Goal: Task Accomplishment & Management: Manage account settings

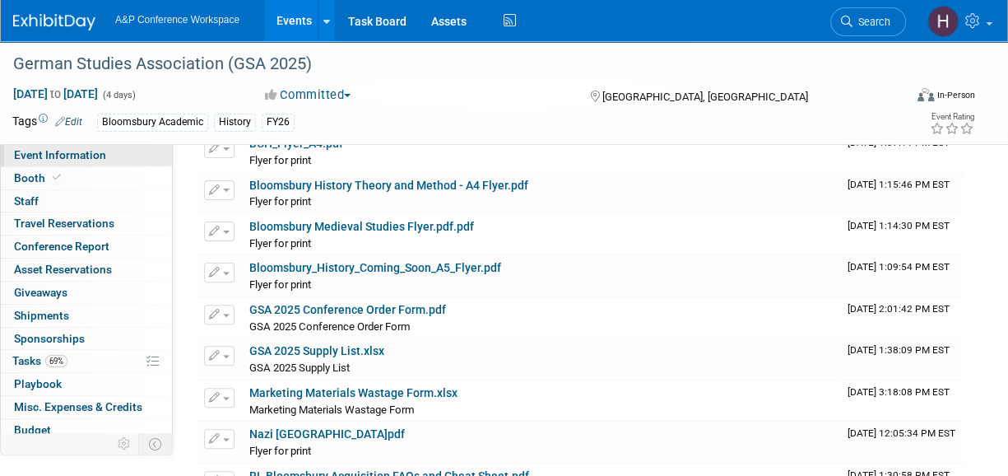
click at [86, 153] on span "Event Information" at bounding box center [60, 154] width 92 height 13
select select "Annual"
select select "Level 2"
select select "In-Person Booth"
select select "History"
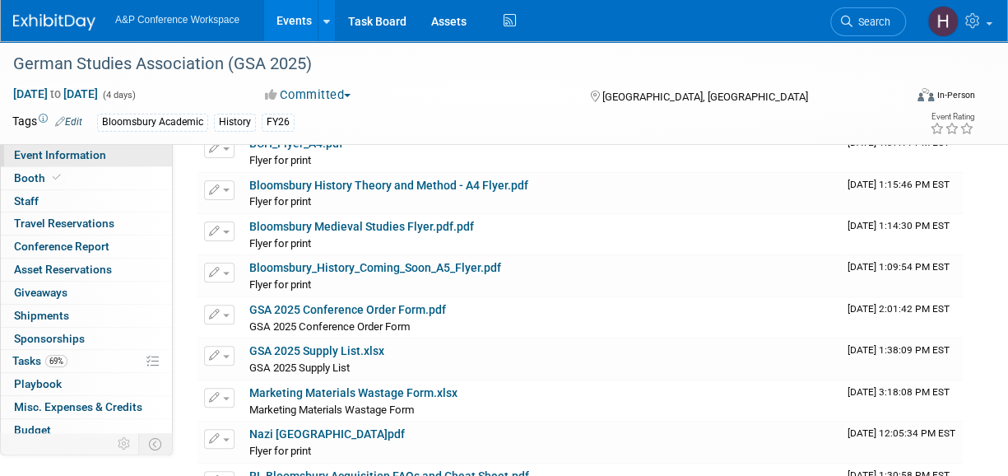
select select "Bloomsbury Academic"
select select "Amanda Oney"
select select "Joe Kreuser"
select select "Caitlin Flint"
select select "Brand/Subject Presence​"
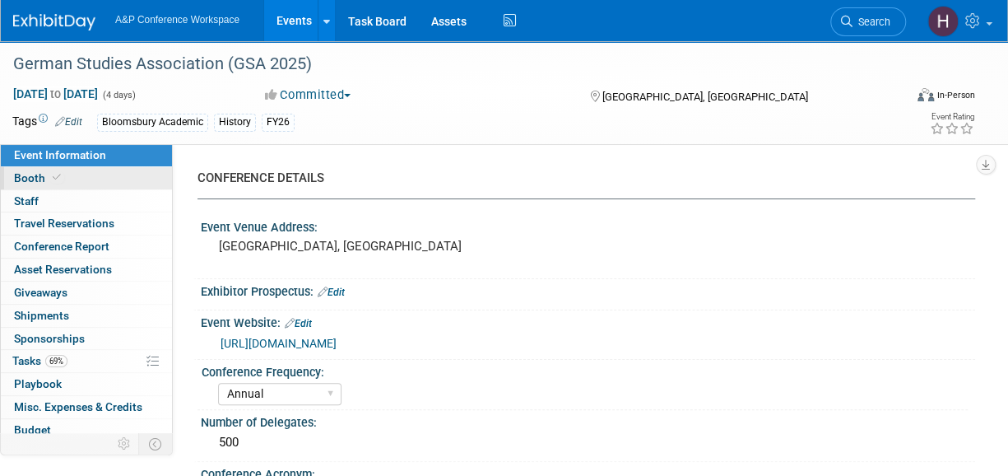
click at [35, 174] on span "Booth" at bounding box center [39, 177] width 50 height 13
select select "CUAP"
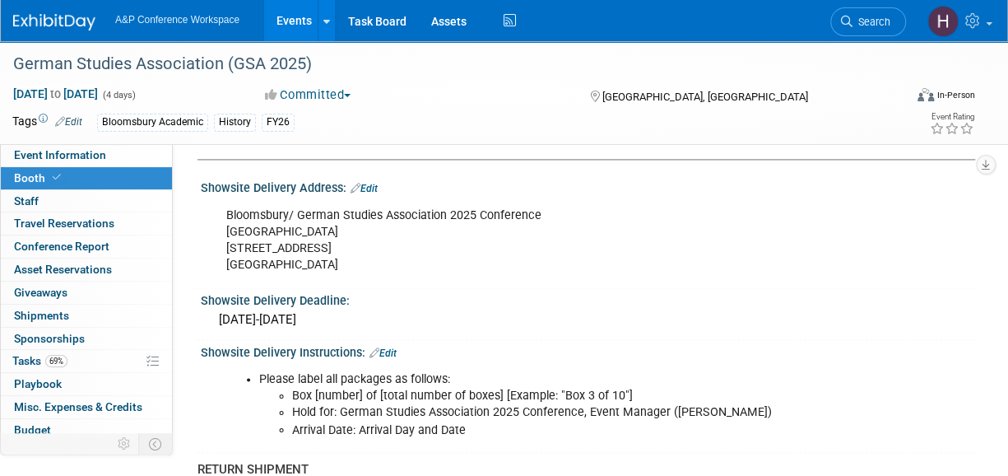
scroll to position [1108, 0]
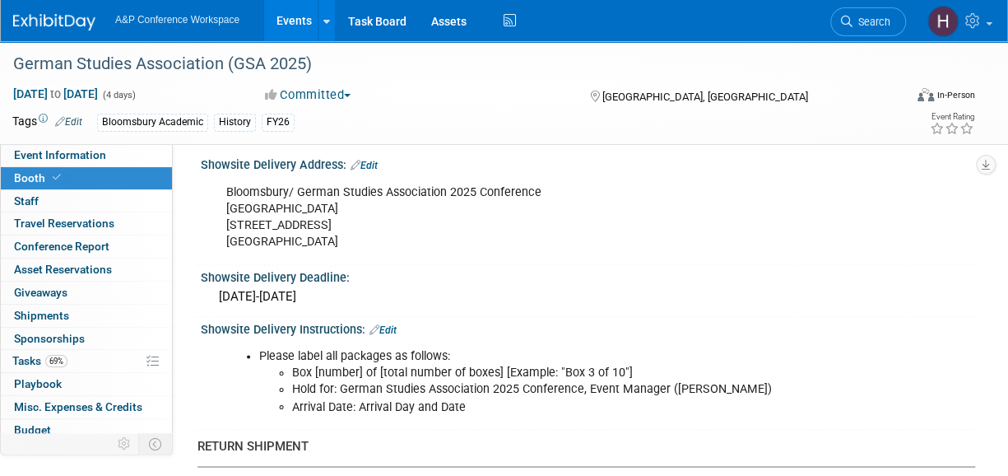
drag, startPoint x: 360, startPoint y: 240, endPoint x: 221, endPoint y: 189, distance: 148.2
click at [221, 189] on div "Bloomsbury/ German Studies Association 2025 Conference Crystal Gateway Marriott…" at bounding box center [518, 217] width 607 height 82
click at [388, 182] on div "Bloomsbury/ German Studies Association 2025 Conference Crystal Gateway Marriott…" at bounding box center [518, 217] width 607 height 82
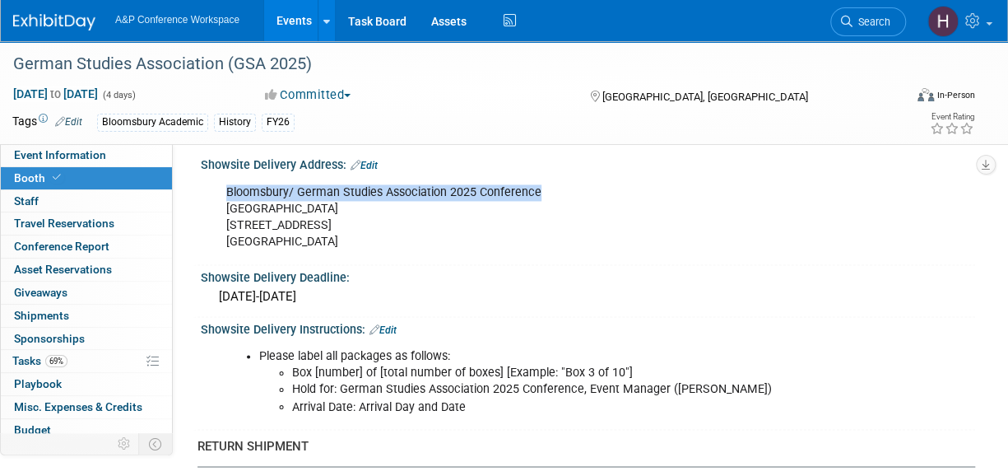
drag, startPoint x: 570, startPoint y: 183, endPoint x: 225, endPoint y: 182, distance: 344.9
click at [225, 182] on div "Bloomsbury/ German Studies Association 2025 Conference Crystal Gateway Marriott…" at bounding box center [518, 217] width 607 height 82
copy div "Bloomsbury/ German Studies Association 2025 Conference"
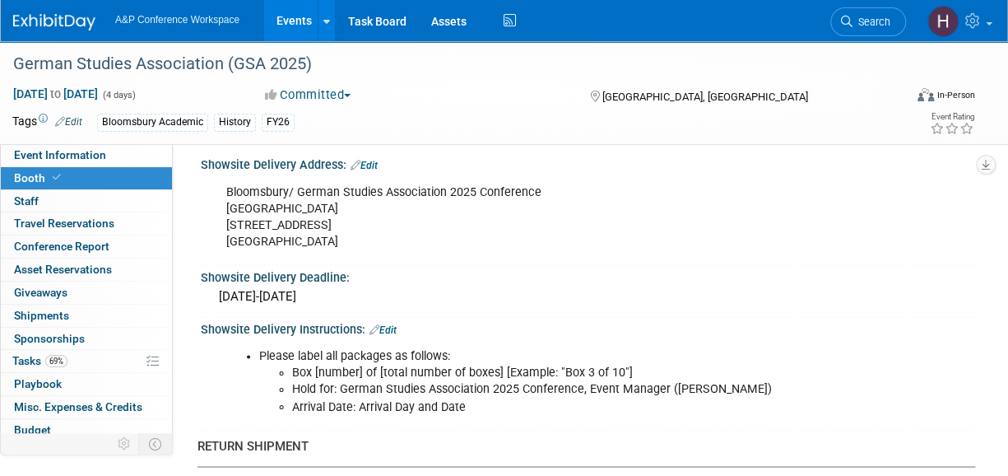
click at [397, 213] on div "Bloomsbury/ German Studies Association 2025 Conference Crystal Gateway Marriott…" at bounding box center [518, 217] width 607 height 82
drag, startPoint x: 397, startPoint y: 208, endPoint x: 224, endPoint y: 200, distance: 173.1
click at [224, 200] on div "Bloomsbury/ German Studies Association 2025 Conference Crystal Gateway Marriott…" at bounding box center [518, 217] width 607 height 82
copy div "Crystal Gateway Marriott Hotel"
drag, startPoint x: 357, startPoint y: 219, endPoint x: 219, endPoint y: 221, distance: 138.3
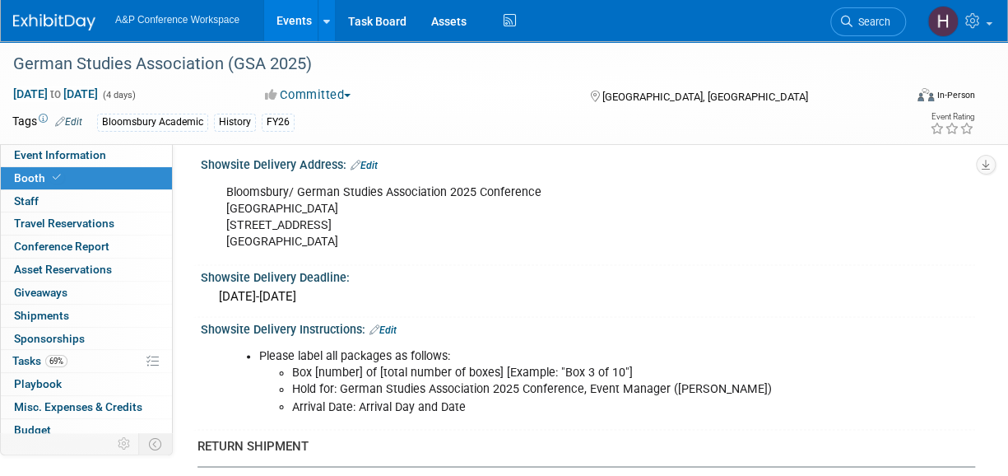
click at [219, 221] on div "Bloomsbury/ German Studies Association 2025 Conference Crystal Gateway Marriott…" at bounding box center [518, 217] width 607 height 82
copy div "1700 Richmond Highway"
drag, startPoint x: 329, startPoint y: 232, endPoint x: 300, endPoint y: 237, distance: 30.0
click at [300, 237] on div "Bloomsbury/ German Studies Association 2025 Conference Crystal Gateway Marriott…" at bounding box center [518, 217] width 607 height 82
copy div "22202"
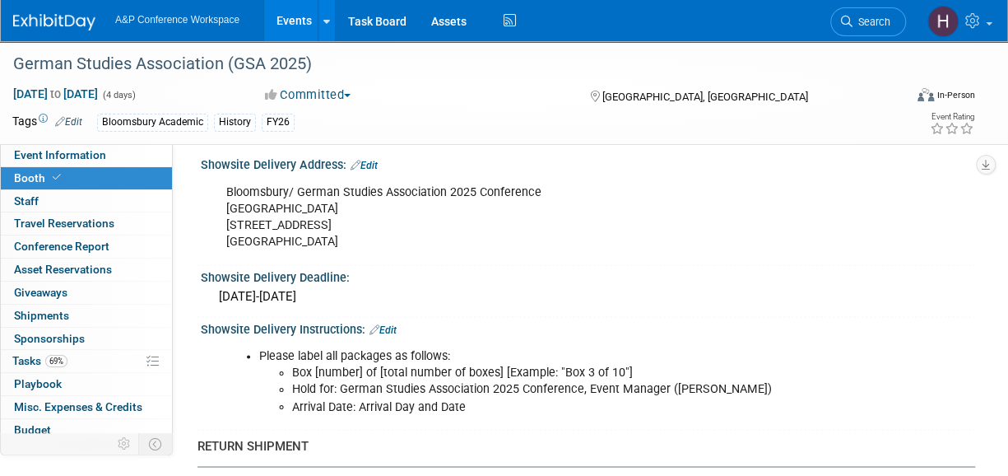
click at [414, 195] on div "Bloomsbury/ German Studies Association 2025 Conference Crystal Gateway Marriott…" at bounding box center [518, 217] width 607 height 82
drag, startPoint x: 410, startPoint y: 198, endPoint x: 223, endPoint y: 202, distance: 186.9
click at [223, 202] on div "Bloomsbury/ German Studies Association 2025 Conference Crystal Gateway Marriott…" at bounding box center [518, 217] width 607 height 82
copy div "Crystal Gateway Marriott Hotel"
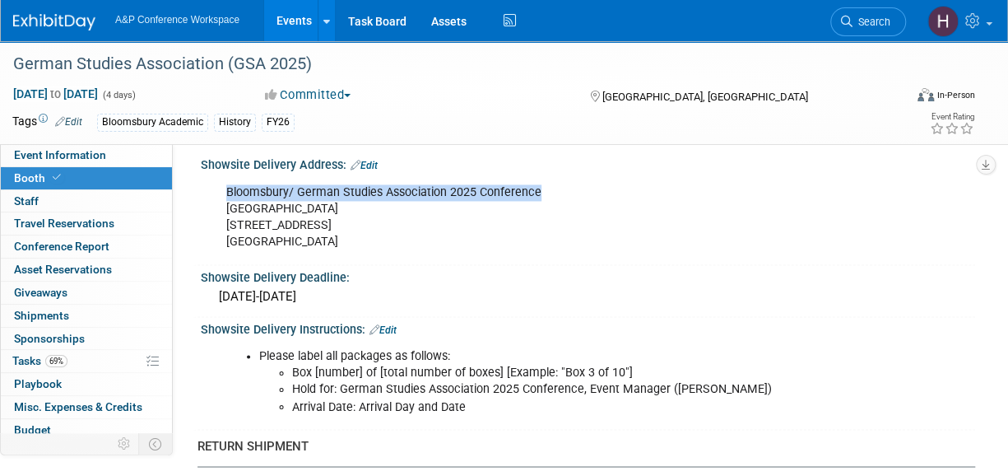
drag, startPoint x: 543, startPoint y: 184, endPoint x: 207, endPoint y: 181, distance: 335.9
click at [207, 181] on div "Bloomsbury/ German Studies Association 2025 Conference Crystal Gateway Marriott…" at bounding box center [588, 216] width 775 height 88
copy div "Bloomsbury/ German Studies Association 2025 Conference"
drag, startPoint x: 362, startPoint y: 221, endPoint x: 222, endPoint y: 224, distance: 140.0
click at [222, 224] on div "Bloomsbury/ German Studies Association 2025 Conference Crystal Gateway Marriott…" at bounding box center [518, 217] width 607 height 82
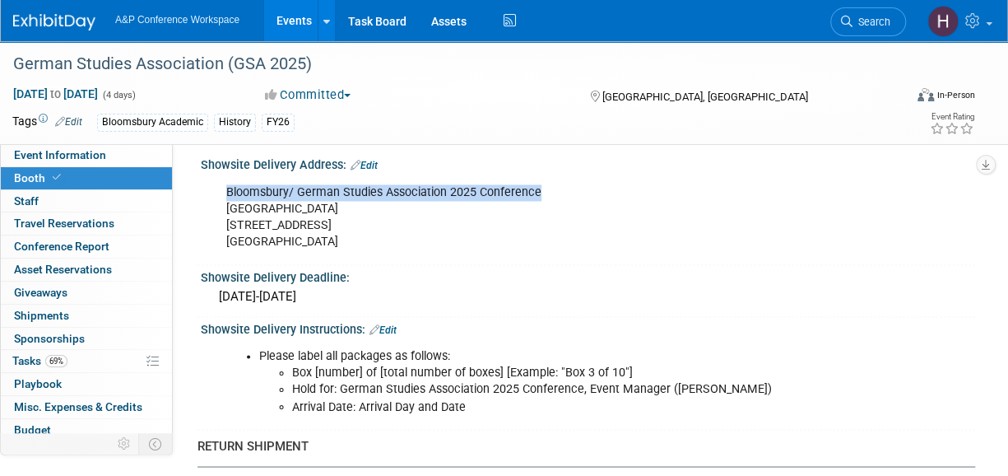
copy div "1700 Richmond Highway"
drag, startPoint x: 327, startPoint y: 236, endPoint x: 205, endPoint y: 232, distance: 121.9
click at [205, 232] on div "Bloomsbury/ German Studies Association 2025 Conference Crystal Gateway Marriott…" at bounding box center [588, 216] width 775 height 88
click at [40, 153] on span "Event Information" at bounding box center [60, 154] width 92 height 13
select select "Annual"
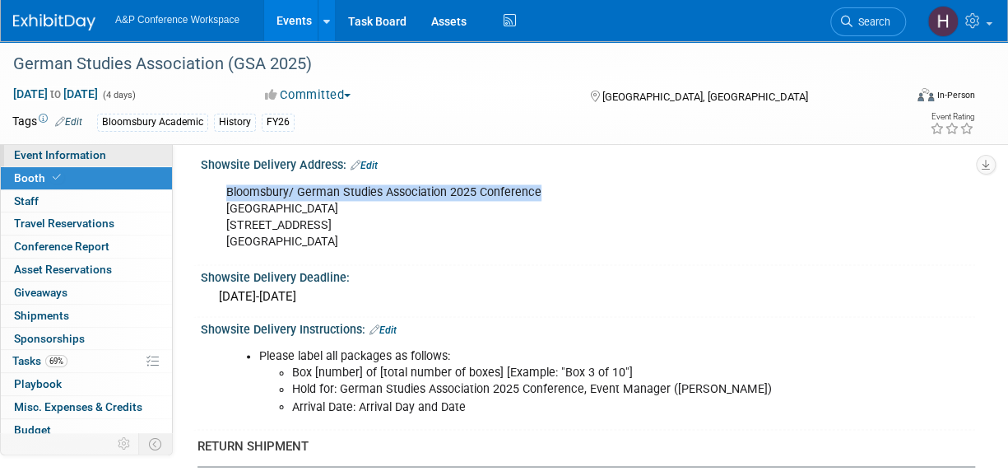
select select "Level 2"
select select "In-Person Booth"
select select "History"
select select "Bloomsbury Academic"
select select "Amanda Oney"
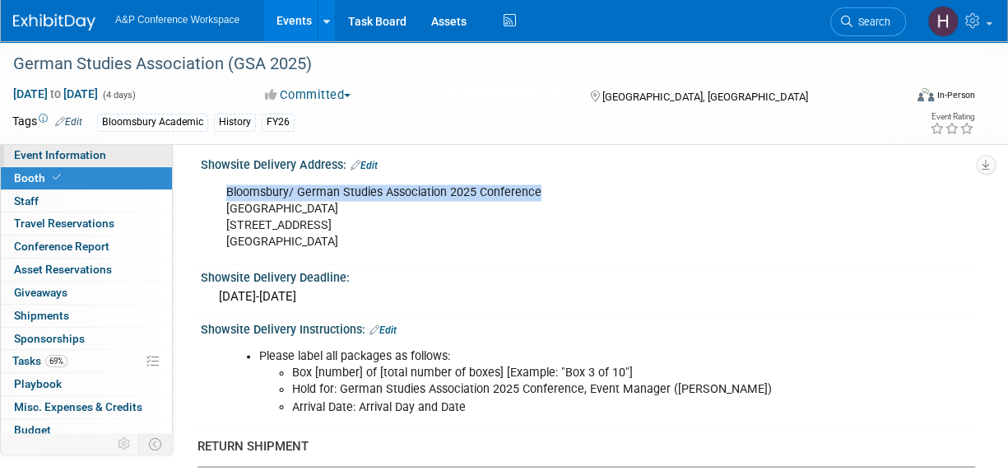
select select "Joe Kreuser"
select select "Caitlin Flint"
select select "Brand/Subject Presence​"
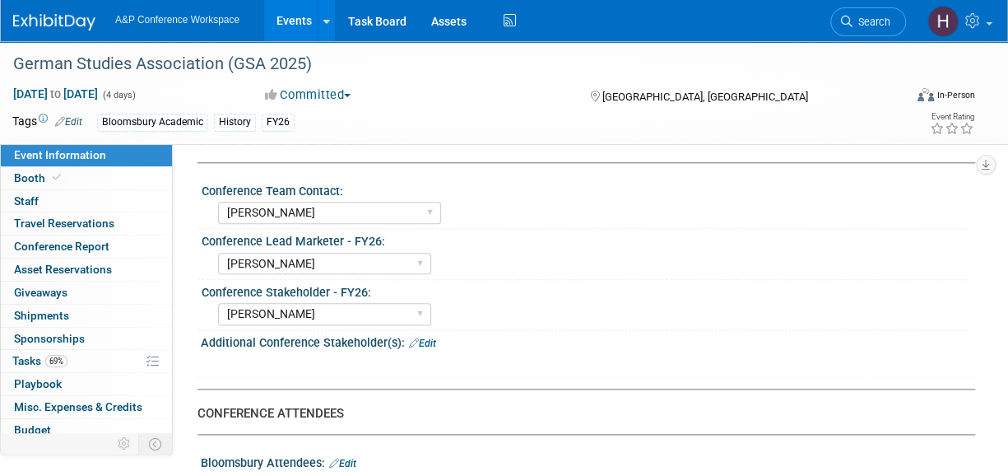
scroll to position [822, 0]
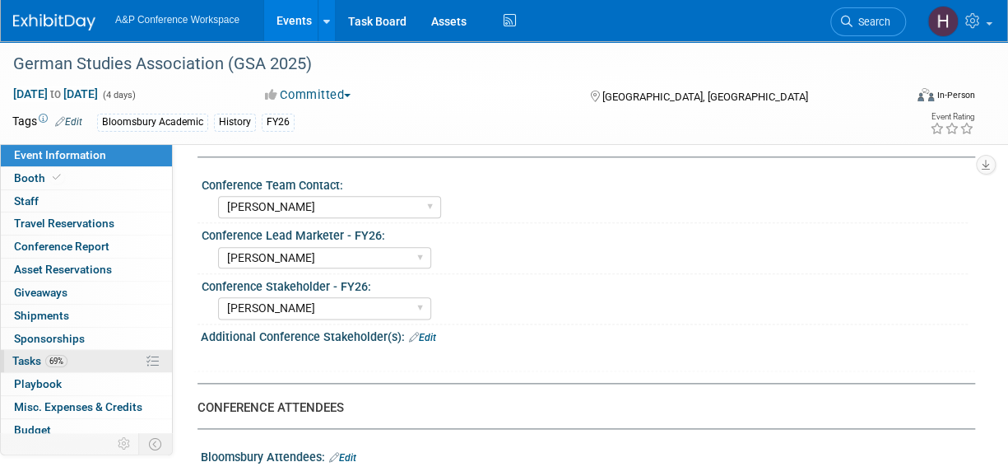
click at [41, 354] on span "Tasks 69%" at bounding box center [39, 360] width 55 height 13
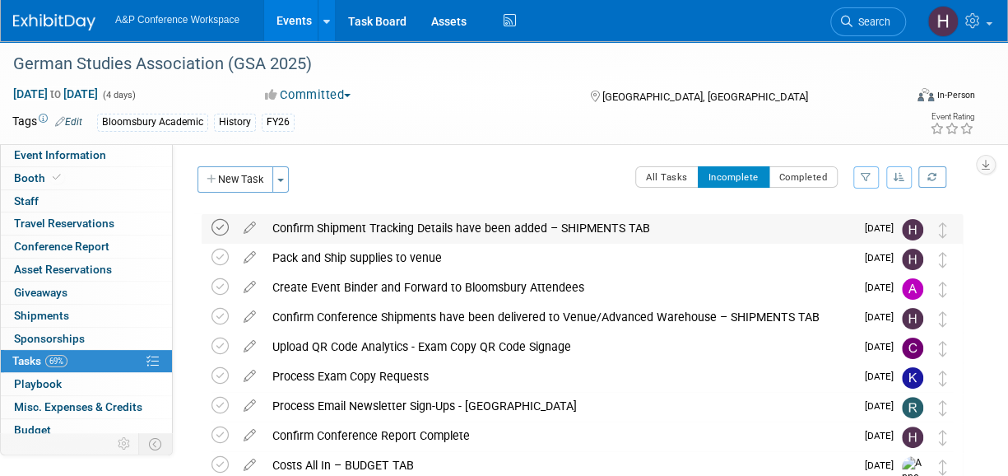
click at [215, 224] on icon at bounding box center [220, 227] width 17 height 17
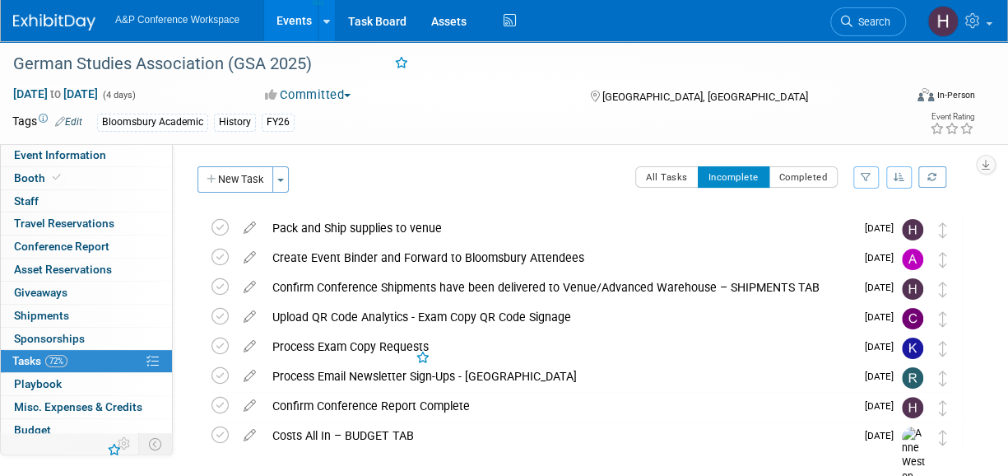
click at [215, 224] on icon at bounding box center [220, 227] width 17 height 17
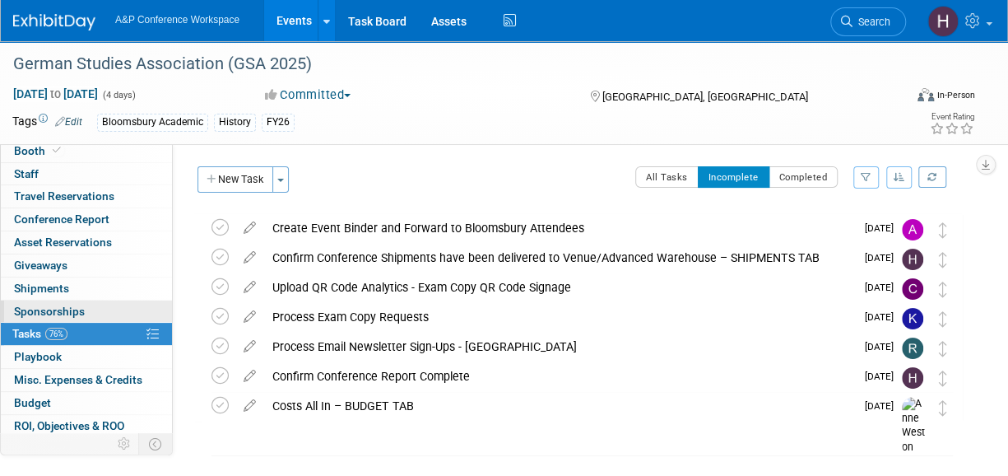
scroll to position [35, 0]
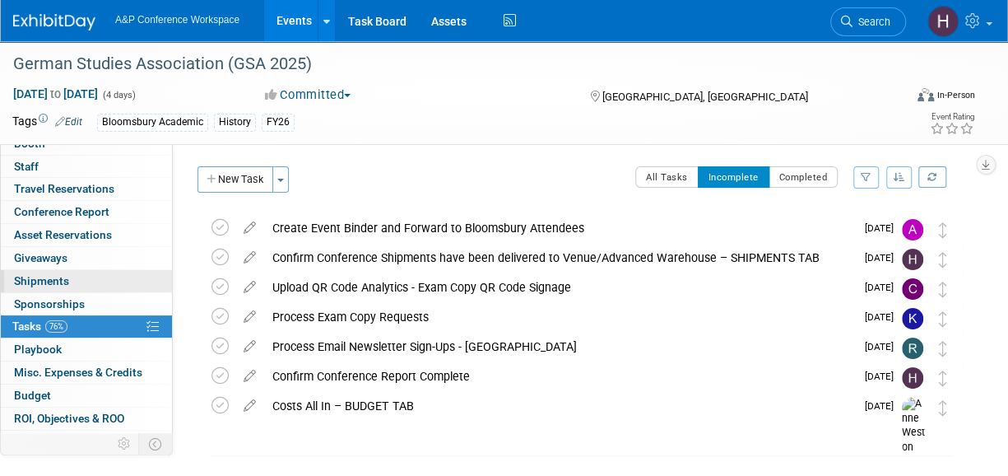
click at [63, 279] on span "Shipments 0" at bounding box center [41, 280] width 55 height 13
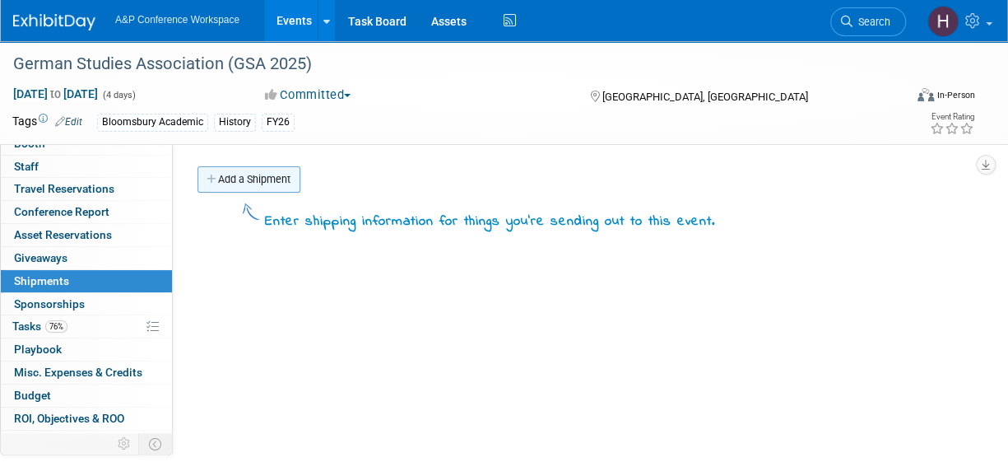
click at [272, 169] on link "Add a Shipment" at bounding box center [249, 179] width 103 height 26
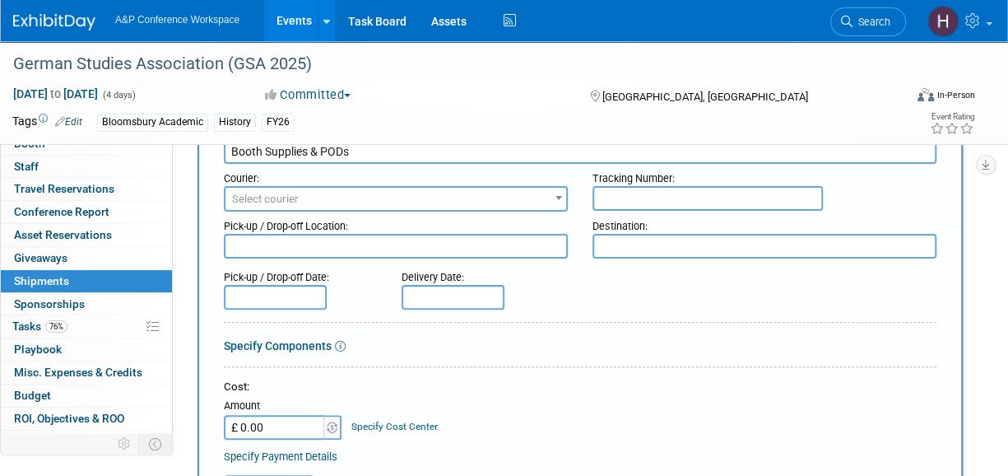
scroll to position [91, 0]
type input "Booth Supplies & PODs"
click at [480, 194] on span "Select courier" at bounding box center [396, 200] width 341 height 23
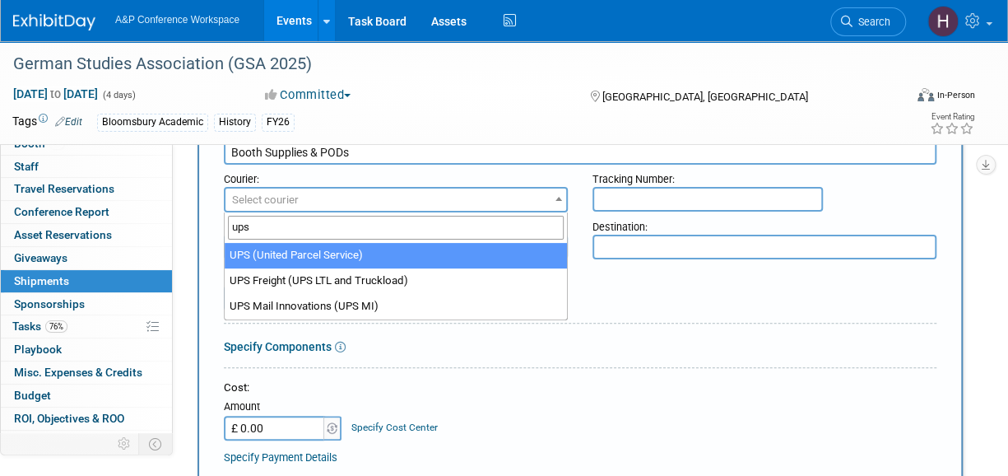
type input "ups"
select select "508"
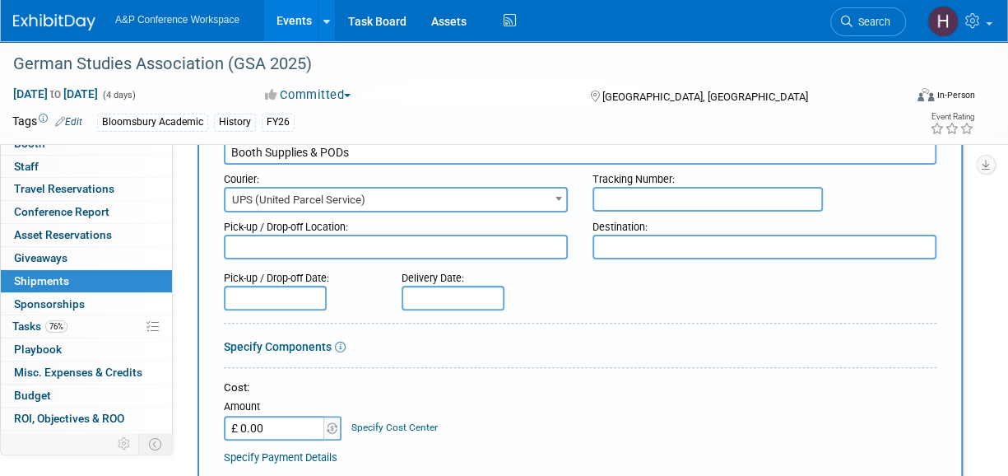
click at [695, 202] on input "text" at bounding box center [708, 199] width 231 height 25
click at [632, 217] on div "Destination:" at bounding box center [765, 223] width 344 height 22
click at [619, 205] on input "text" at bounding box center [708, 199] width 231 height 25
paste input "1Z786Y0X0396750354"
drag, startPoint x: 619, startPoint y: 205, endPoint x: 539, endPoint y: 176, distance: 84.9
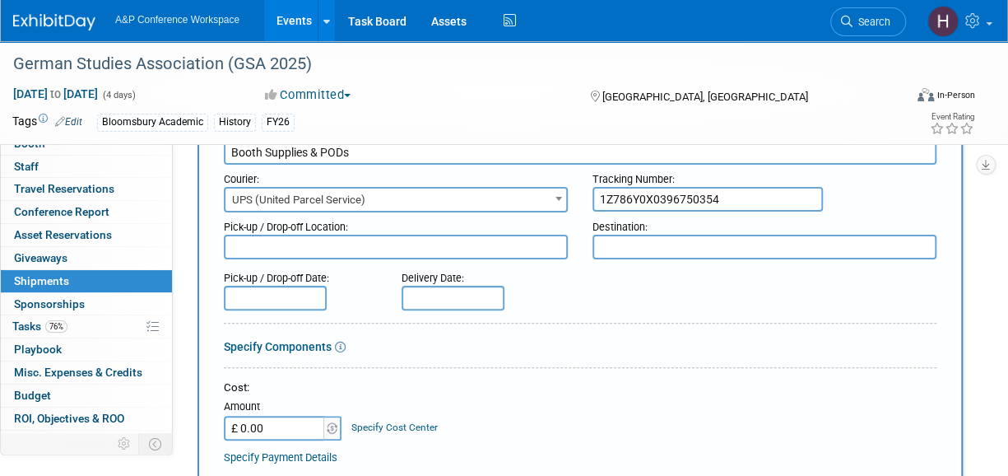
click at [539, 176] on div "Courier: 007EX 17 Post Service (17PostService) 2GO (Negros Navigation) 360 Lion…" at bounding box center [581, 189] width 738 height 48
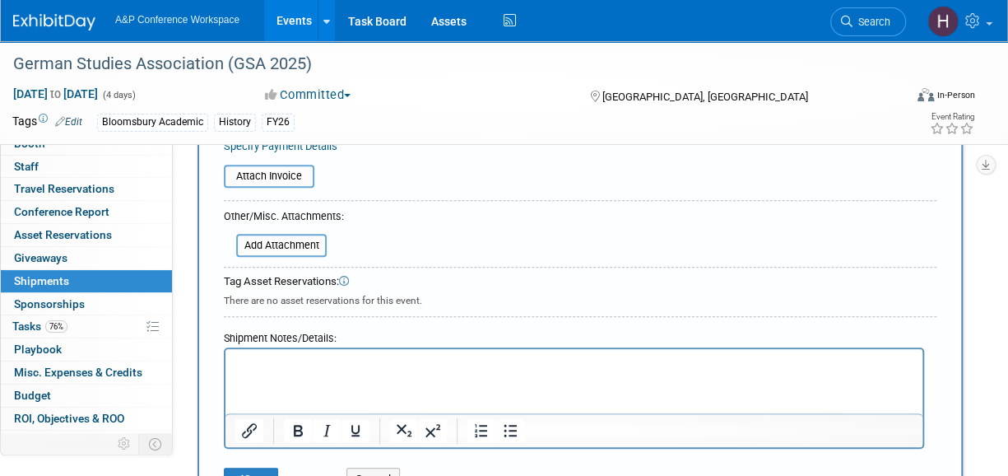
scroll to position [491, 0]
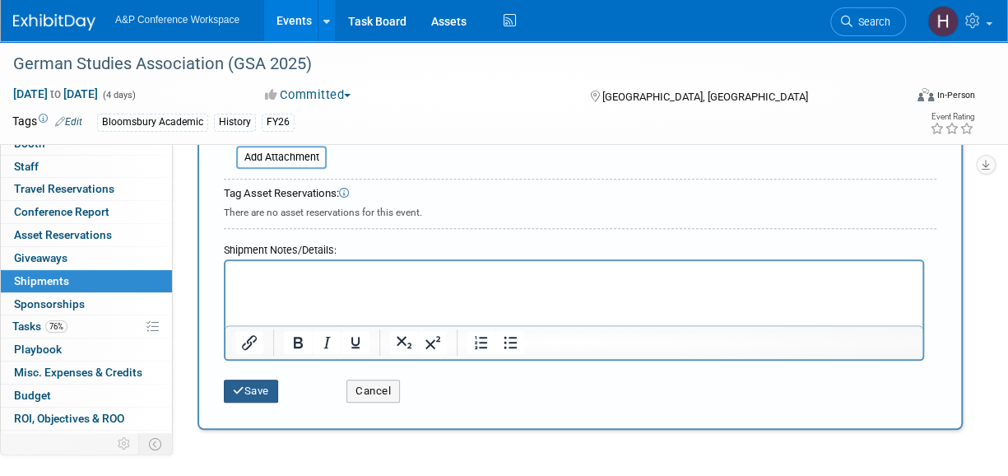
type input "1Z786Y0X0396750354"
click at [255, 384] on button "Save" at bounding box center [251, 391] width 54 height 23
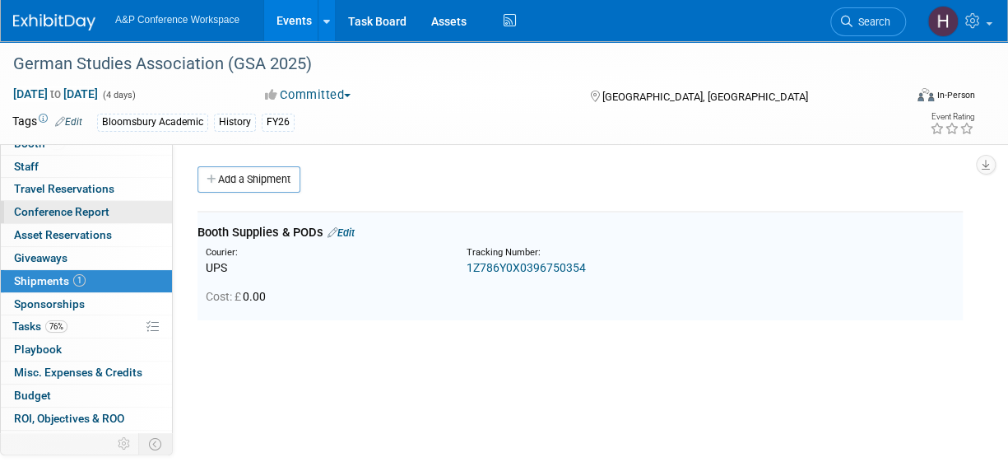
scroll to position [0, 0]
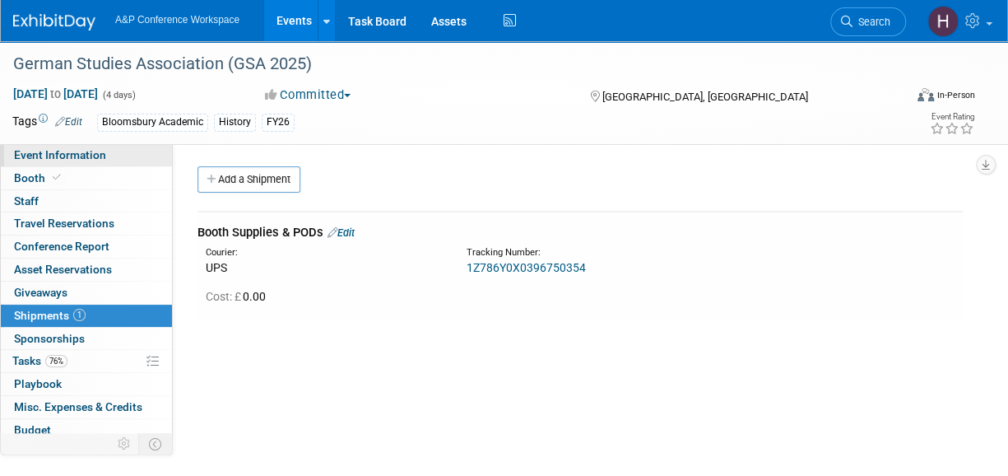
click at [102, 156] on span "Event Information" at bounding box center [60, 154] width 92 height 13
select select "Annual"
select select "Level 2"
select select "In-Person Booth"
select select "History"
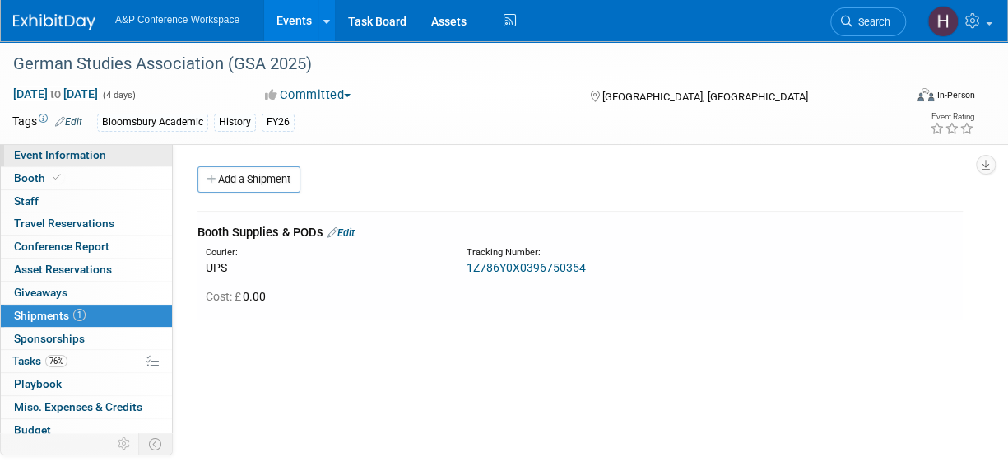
select select "Bloomsbury Academic"
select select "Amanda Oney"
select select "Joe Kreuser"
select select "Caitlin Flint"
select select "Brand/Subject Presence​"
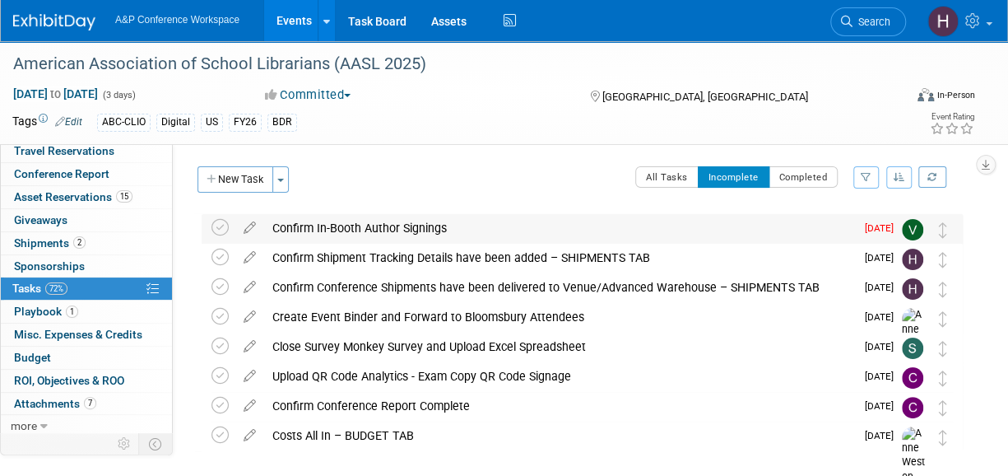
scroll to position [2, 0]
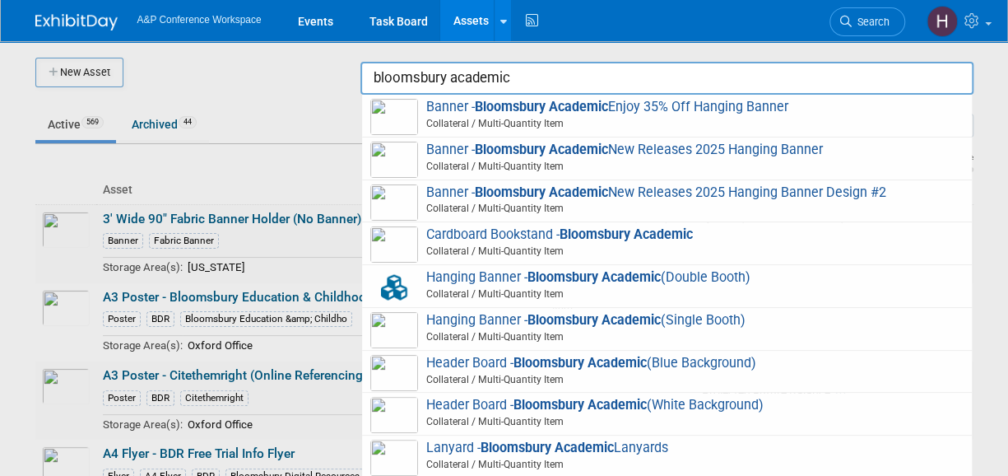
click at [95, 10] on link at bounding box center [86, 13] width 102 height 13
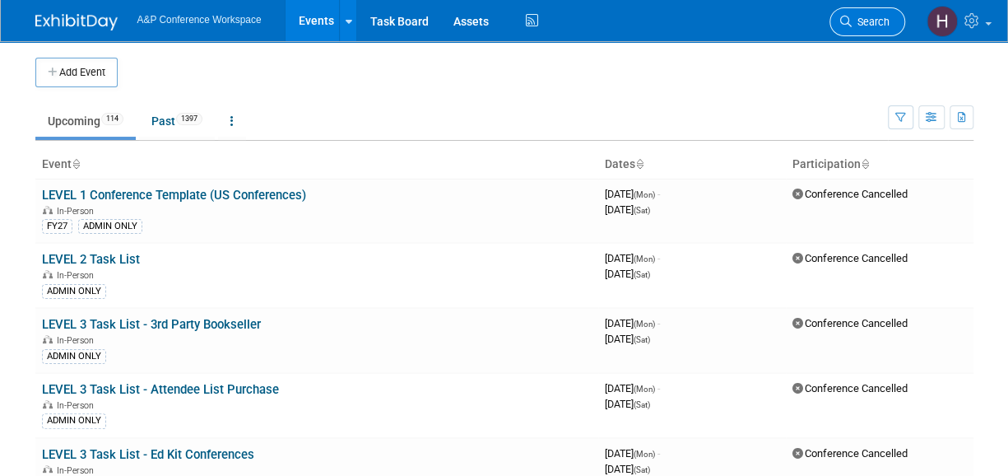
click at [863, 30] on link "Search" at bounding box center [868, 21] width 76 height 29
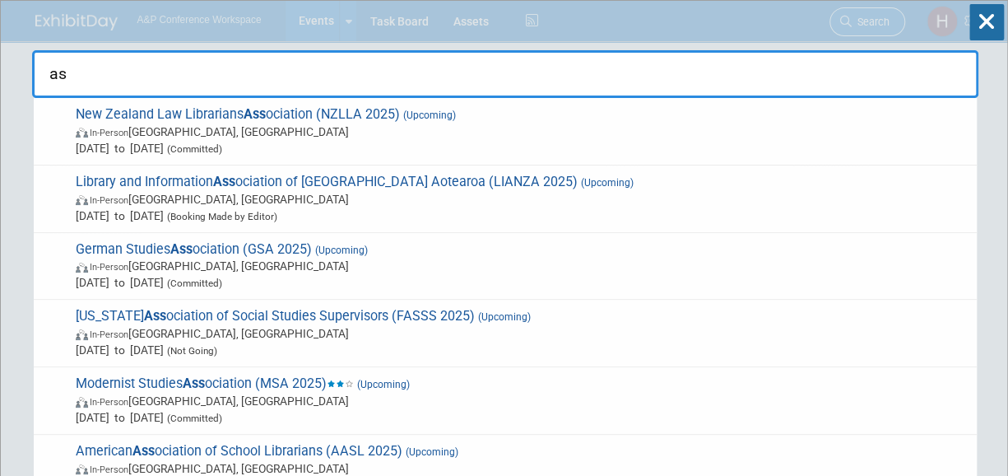
type input "a"
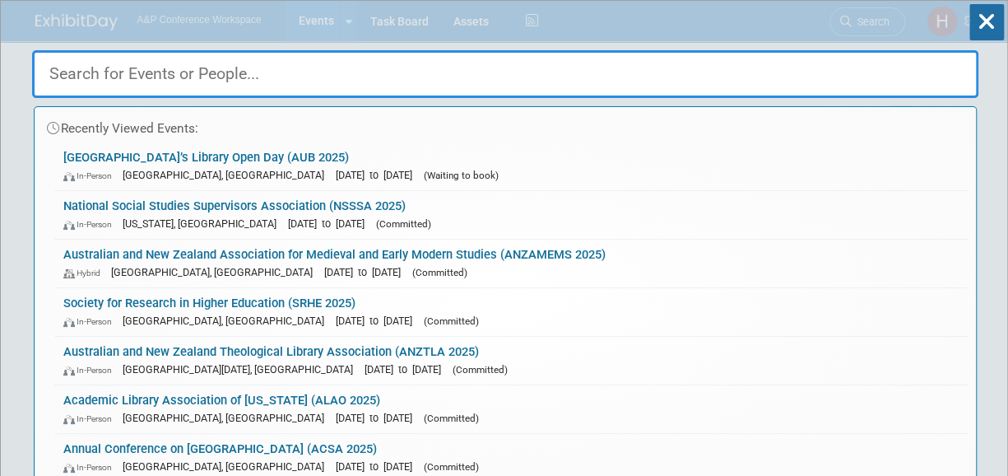
click at [444, 22] on div "Recently Viewed Events: American University of Beirut’s Library Open Day (AUB 2…" at bounding box center [505, 248] width 947 height 495
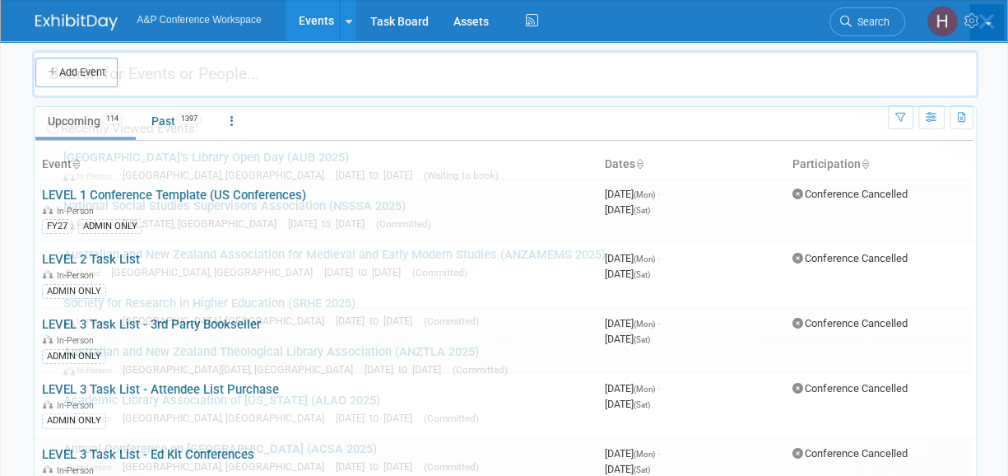
click at [469, 22] on div "Recently Viewed Events: American University of Beirut’s Library Open Day (AUB 2…" at bounding box center [505, 248] width 947 height 495
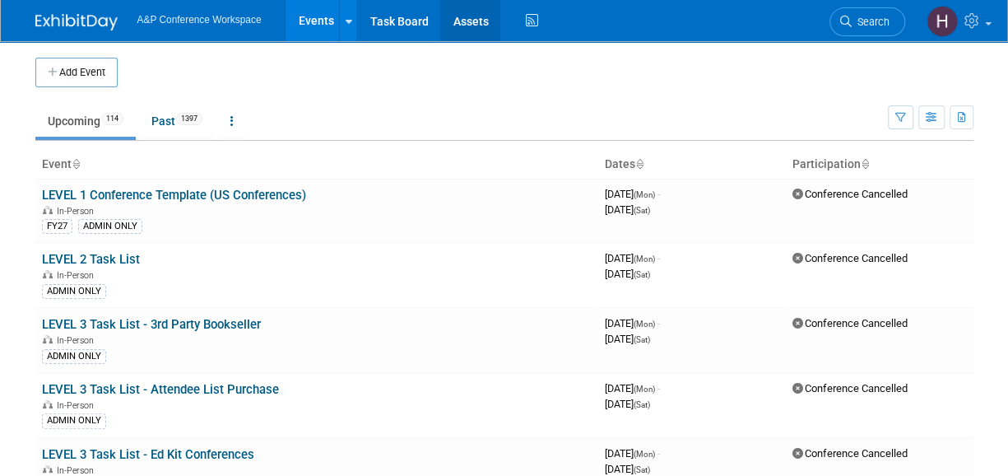
click at [469, 22] on link "Assets" at bounding box center [470, 20] width 60 height 41
